Goal: Task Accomplishment & Management: Complete application form

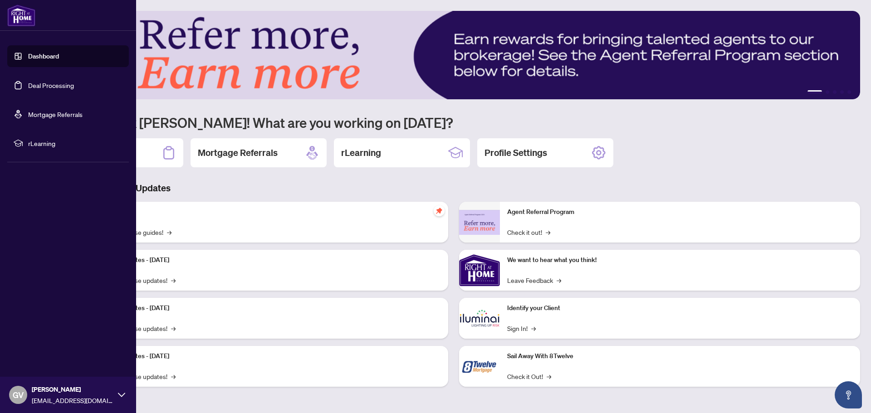
click at [42, 84] on link "Deal Processing" at bounding box center [51, 85] width 46 height 8
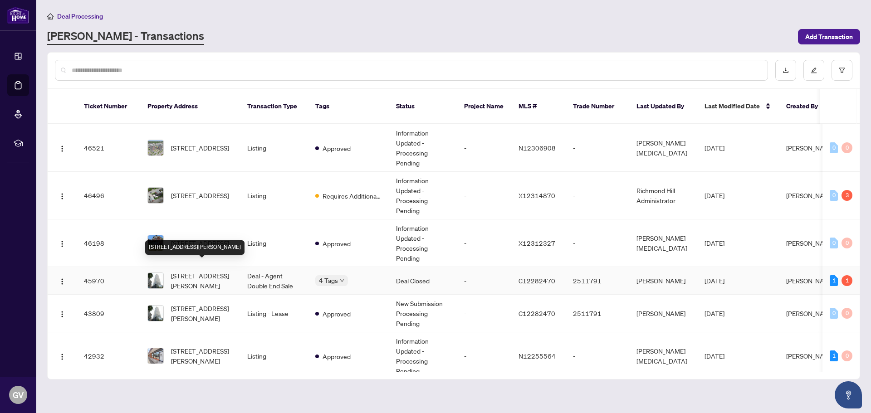
click at [207, 271] on span "[STREET_ADDRESS][PERSON_NAME]" at bounding box center [202, 281] width 62 height 20
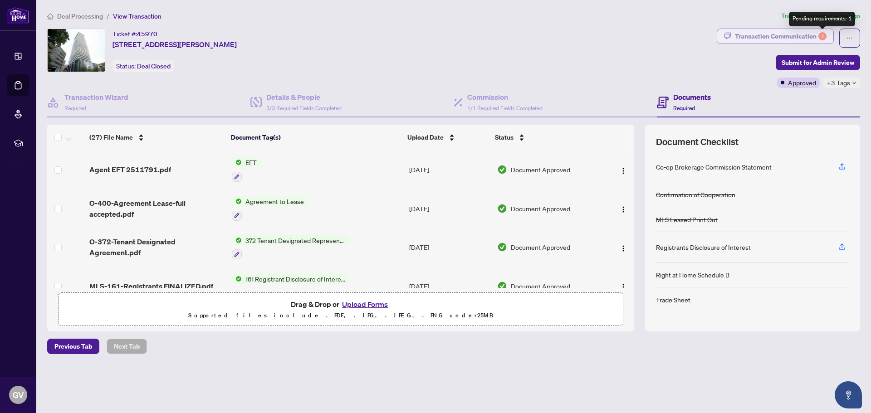
click at [824, 36] on div "1" at bounding box center [823, 36] width 8 height 8
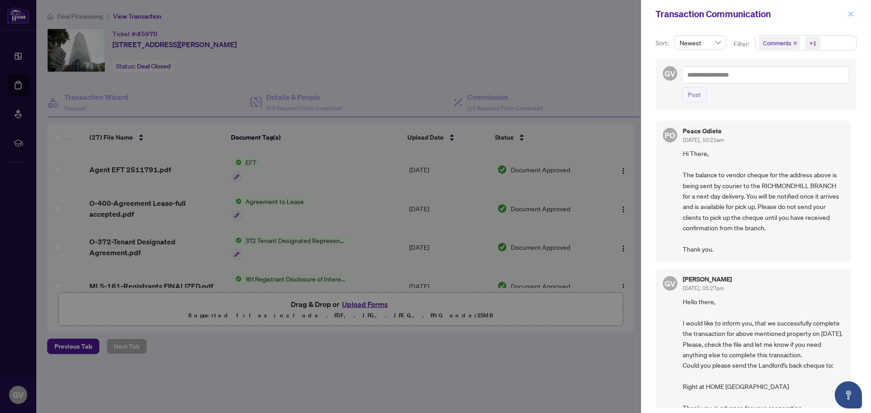
click at [851, 13] on icon "close" at bounding box center [851, 14] width 6 height 6
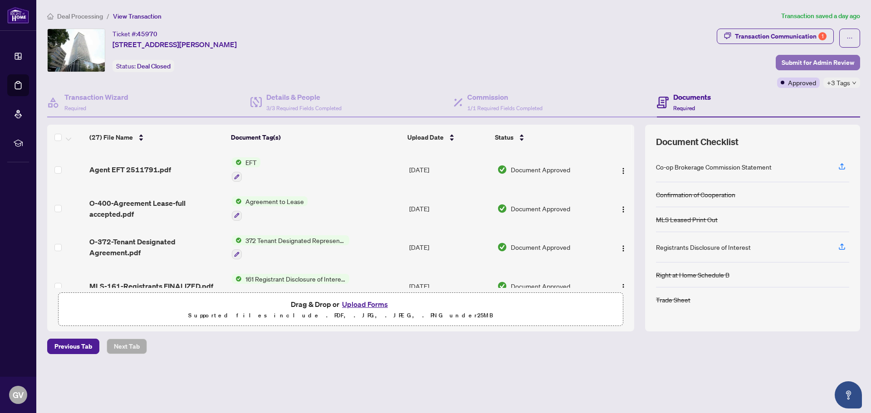
click at [811, 62] on span "Submit for Admin Review" at bounding box center [818, 62] width 73 height 15
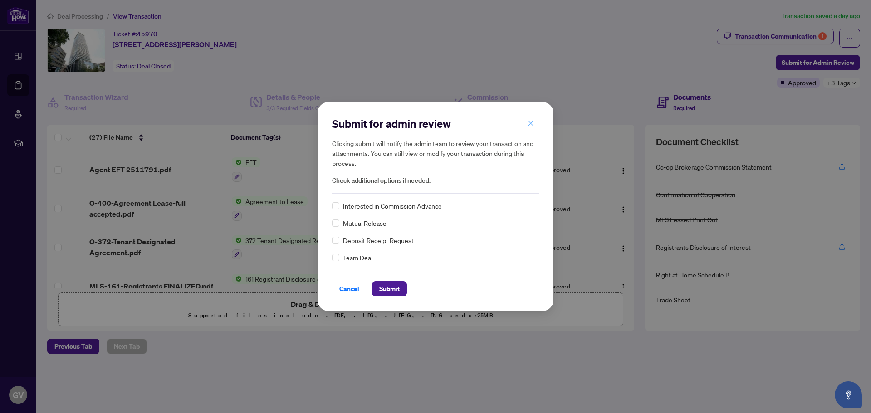
click at [530, 123] on icon "close" at bounding box center [531, 123] width 5 height 5
